Goal: Information Seeking & Learning: Learn about a topic

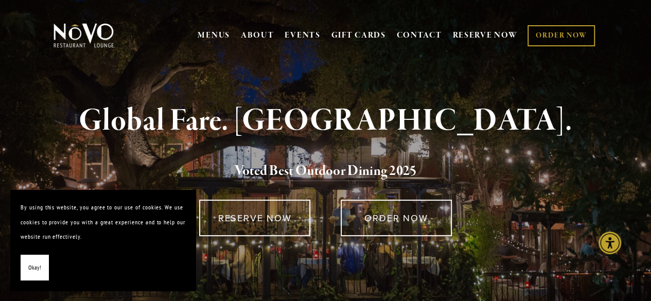
click at [34, 264] on span "Okay!" at bounding box center [34, 267] width 13 height 15
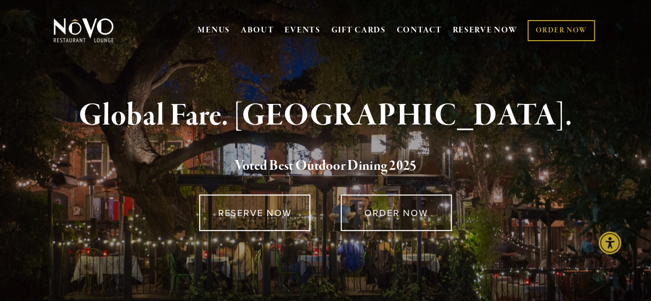
scroll to position [6, 0]
click at [223, 114] on strong "Global Fare. Creekside Ambiance." at bounding box center [325, 115] width 493 height 39
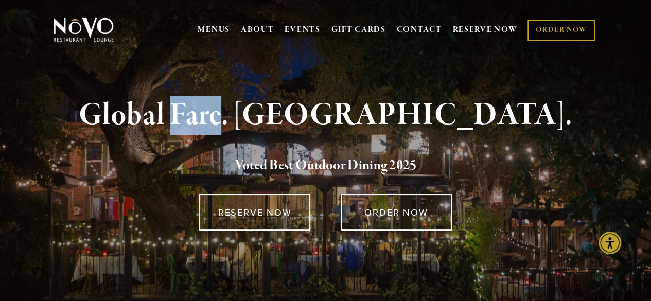
click at [223, 114] on strong "Global Fare. Creekside Ambiance." at bounding box center [325, 115] width 493 height 39
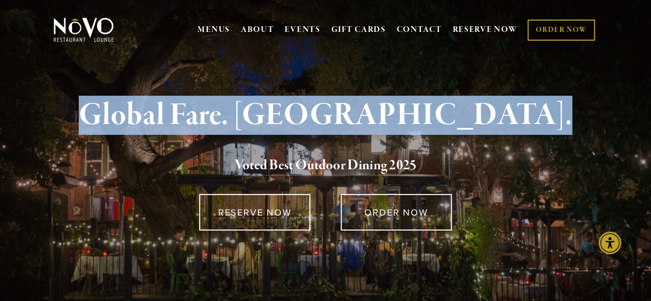
click at [223, 114] on strong "Global Fare. Creekside Ambiance." at bounding box center [325, 115] width 493 height 39
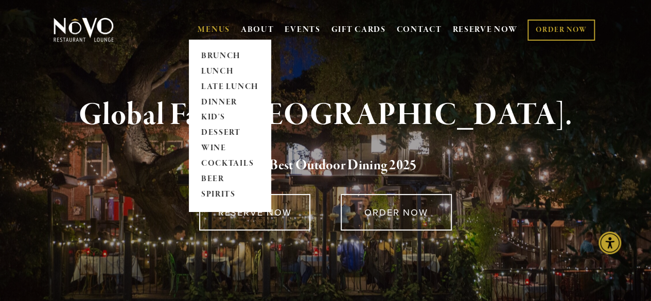
click at [217, 30] on link "MENUS" at bounding box center [214, 30] width 32 height 10
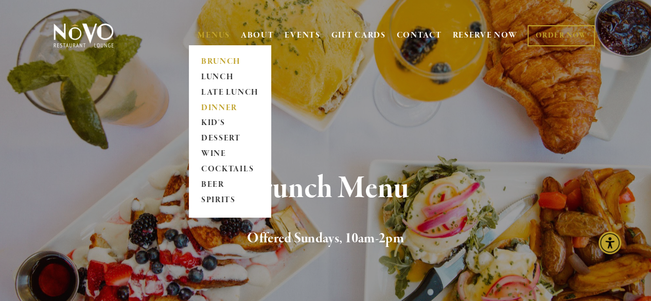
click at [209, 107] on link "DINNER" at bounding box center [230, 107] width 64 height 15
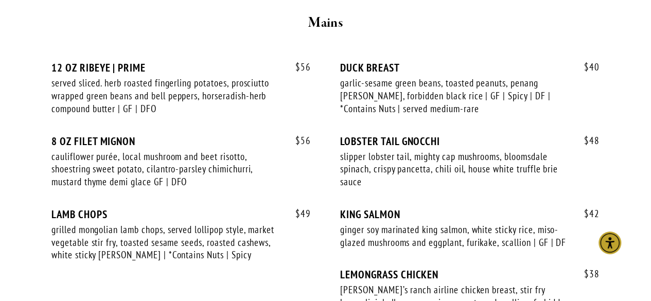
scroll to position [1937, 0]
